Goal: Check status: Check status

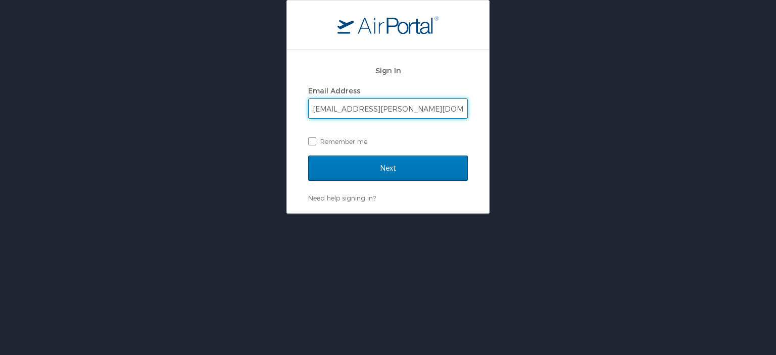
type input "hhoffman@aristeo.com"
click at [308, 156] on input "Next" at bounding box center [388, 168] width 160 height 25
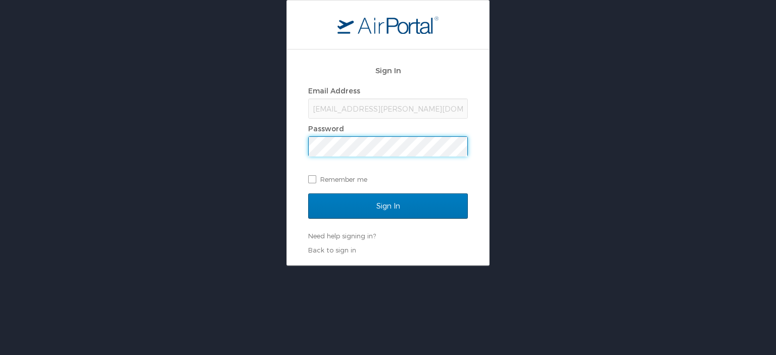
click at [308, 194] on input "Sign In" at bounding box center [388, 206] width 160 height 25
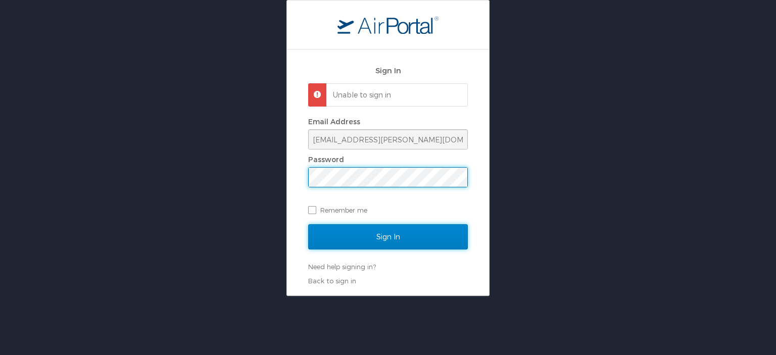
click at [357, 227] on input "Sign In" at bounding box center [388, 236] width 160 height 25
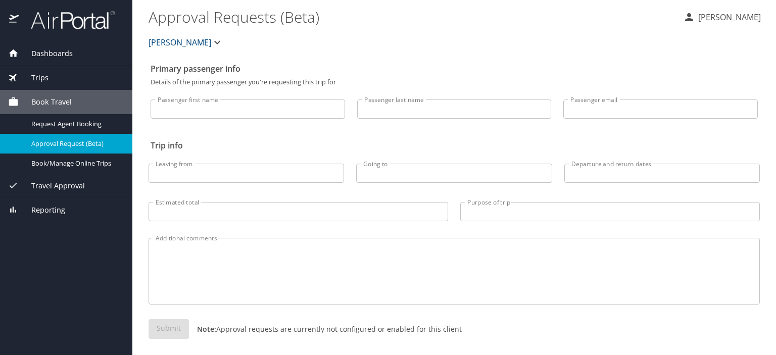
click at [42, 72] on div "Trips" at bounding box center [66, 78] width 132 height 24
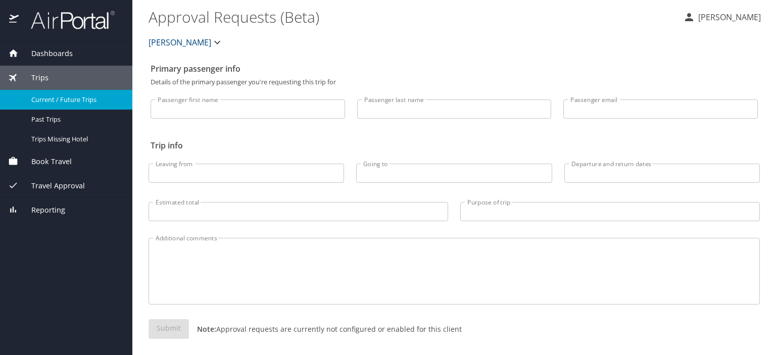
click at [52, 97] on span "Current / Future Trips" at bounding box center [75, 100] width 89 height 10
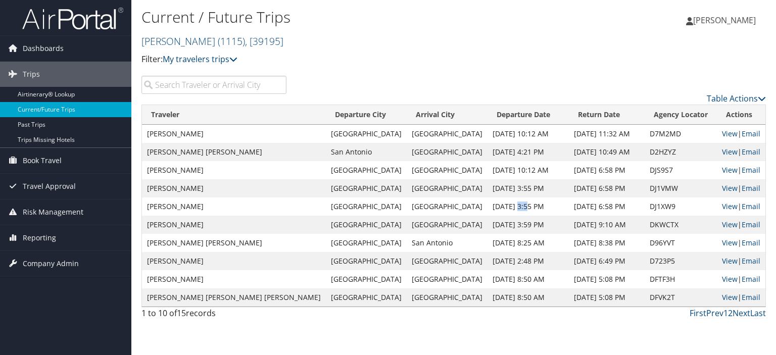
drag, startPoint x: 464, startPoint y: 201, endPoint x: 450, endPoint y: 201, distance: 14.2
click at [488, 201] on td "[DATE] 3:55 PM" at bounding box center [528, 207] width 81 height 18
click at [740, 312] on link "Next" at bounding box center [742, 313] width 18 height 11
